Goal: Information Seeking & Learning: Find specific fact

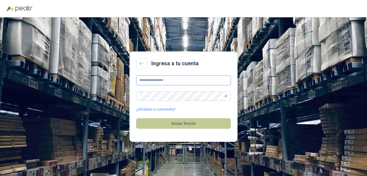
type input "**********"
click at [178, 122] on button "Iniciar Sesión" at bounding box center [183, 123] width 95 height 10
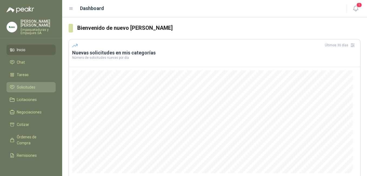
click at [28, 84] on span "Solicitudes" at bounding box center [26, 87] width 19 height 6
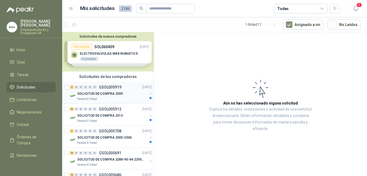
click at [108, 93] on p "SOLICITUD DE COMPRA 2309" at bounding box center [99, 93] width 45 height 5
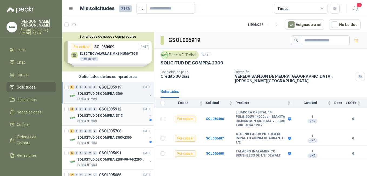
click at [106, 108] on p "GSOL005912" at bounding box center [110, 109] width 22 height 4
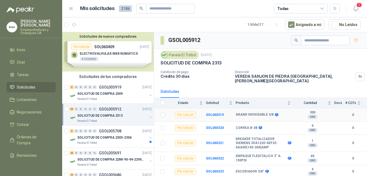
scroll to position [54, 0]
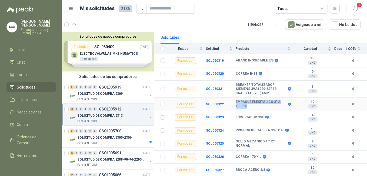
drag, startPoint x: 235, startPoint y: 97, endPoint x: 254, endPoint y: 103, distance: 18.9
click at [254, 103] on b "EMPAQUE FLEXITALICO 3" A 150PSI" at bounding box center [260, 104] width 51 height 8
copy b "EMPAQUE FLEXITALICO 3" A 150PSI"
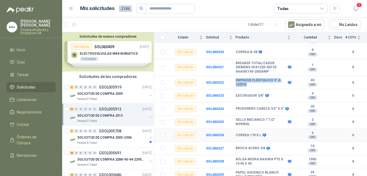
scroll to position [81, 0]
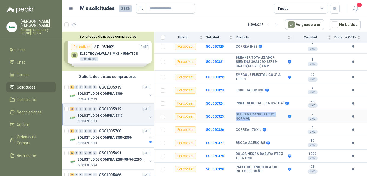
drag, startPoint x: 236, startPoint y: 111, endPoint x: 255, endPoint y: 113, distance: 18.8
click at [255, 113] on b "SELLO MECANICO 1"1/2" NORMAL" at bounding box center [260, 116] width 51 height 8
copy b "SELLO MECANICO 1"1/2" NORMAL"
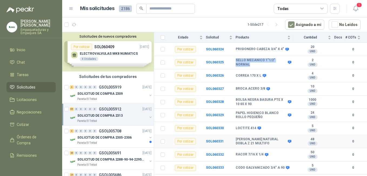
scroll to position [162, 0]
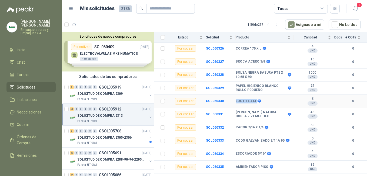
drag, startPoint x: 236, startPoint y: 96, endPoint x: 254, endPoint y: 96, distance: 18.6
click at [254, 99] on div "LOCTITE 414" at bounding box center [247, 101] width 25 height 4
copy div "LOCTITE 414"
click at [237, 110] on b "[PERSON_NAME] NATURAL DOBLA Z 21 MULTIFO" at bounding box center [260, 114] width 51 height 8
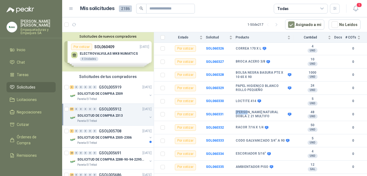
click at [237, 110] on b "[PERSON_NAME] NATURAL DOBLA Z 21 MULTIFO" at bounding box center [260, 114] width 51 height 8
click at [235, 108] on td "SOL060331" at bounding box center [221, 114] width 30 height 13
drag, startPoint x: 236, startPoint y: 107, endPoint x: 268, endPoint y: 112, distance: 32.8
click at [268, 112] on b "[PERSON_NAME] NATURAL DOBLA Z 21 MULTIFO" at bounding box center [260, 114] width 51 height 8
copy b "[PERSON_NAME] NATURAL DOBLA Z 21 MULTIFO"
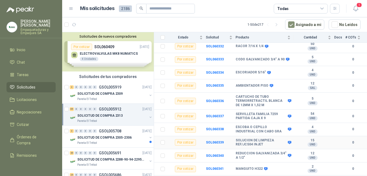
scroll to position [270, 0]
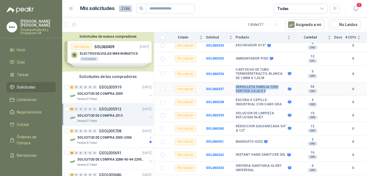
drag, startPoint x: 235, startPoint y: 82, endPoint x: 264, endPoint y: 87, distance: 29.0
click at [264, 87] on b "SERVILLETA FAMILIA 7259 PARTIDA CAJA X 9" at bounding box center [260, 89] width 51 height 8
copy b "SERVILLETA FAMILIA 7259 PARTIDA CAJA X 9"
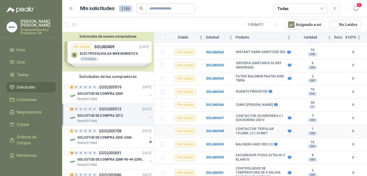
scroll to position [378, 0]
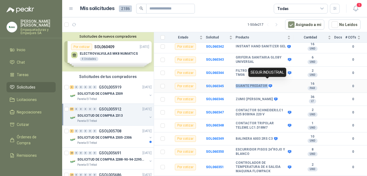
drag, startPoint x: 235, startPoint y: 82, endPoint x: 267, endPoint y: 81, distance: 31.3
click at [267, 84] on div "GUANTE PREDATOR" at bounding box center [253, 86] width 36 height 4
copy div "GUANTE PREDATOR"
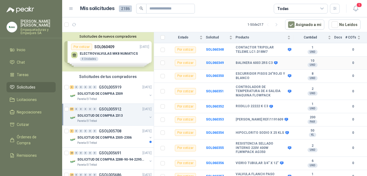
scroll to position [459, 0]
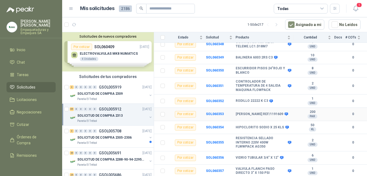
click at [235, 109] on td "SOL060353" at bounding box center [221, 113] width 30 height 13
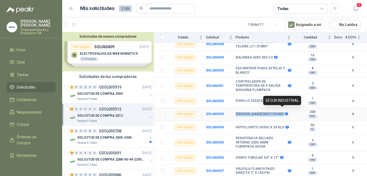
drag, startPoint x: 236, startPoint y: 109, endPoint x: 281, endPoint y: 109, distance: 45.1
click at [281, 112] on div "[PERSON_NAME] REF/1191609" at bounding box center [261, 114] width 52 height 4
copy div "[PERSON_NAME] REF/1191609"
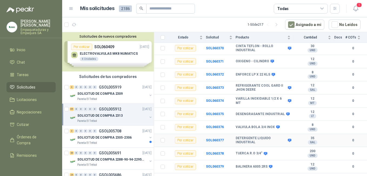
scroll to position [783, 0]
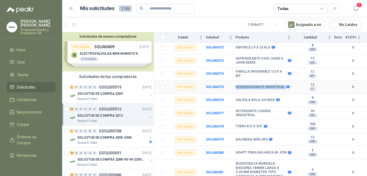
drag, startPoint x: 235, startPoint y: 83, endPoint x: 282, endPoint y: 82, distance: 46.5
click at [282, 85] on div "DESENGRASANTE INDUSTRIAL" at bounding box center [261, 87] width 53 height 4
copy div "DESENGRASANTE INDUSTRIAL"
click at [235, 107] on td "SOL060377" at bounding box center [221, 113] width 30 height 13
drag, startPoint x: 235, startPoint y: 106, endPoint x: 254, endPoint y: 111, distance: 18.7
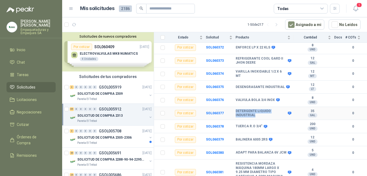
click at [254, 111] on b "DETERGENTE LIQUIDO INDUSTRIAL" at bounding box center [260, 113] width 51 height 8
copy b "DETERGENTE LIQUIDO INDUSTRIAL"
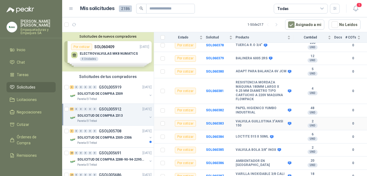
scroll to position [865, 0]
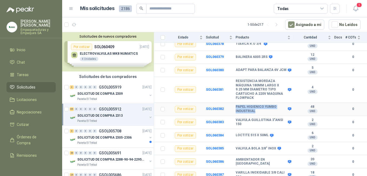
drag, startPoint x: 235, startPoint y: 102, endPoint x: 255, endPoint y: 107, distance: 20.9
click at [255, 107] on tr "Por cotizar SOL060382 PAPEL HIGIENICO YUMBO INDUSTRIAL 48 UND  0" at bounding box center [260, 108] width 213 height 13
copy tr "PAPEL HIGIENICO YUMBO INDUSTRIAL"
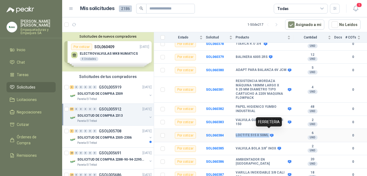
drag, startPoint x: 236, startPoint y: 131, endPoint x: 268, endPoint y: 130, distance: 31.6
click at [268, 133] on div "LOCTITE 515 X 50ML" at bounding box center [253, 135] width 37 height 4
